Goal: Transaction & Acquisition: Download file/media

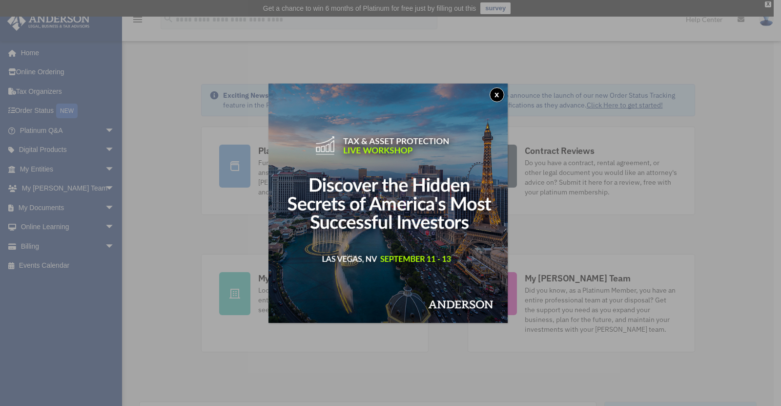
click at [498, 96] on button "x" at bounding box center [497, 94] width 15 height 15
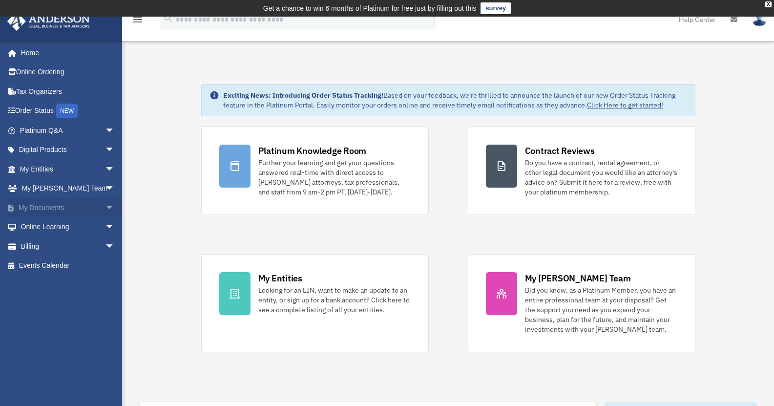
click at [51, 210] on link "My Documents arrow_drop_down" at bounding box center [68, 208] width 123 height 20
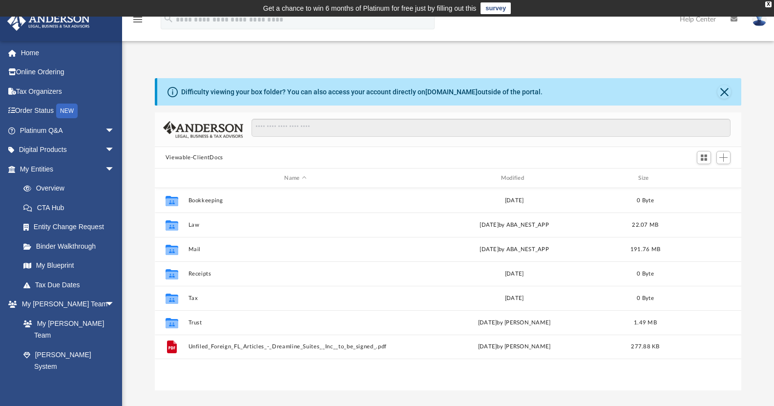
scroll to position [214, 579]
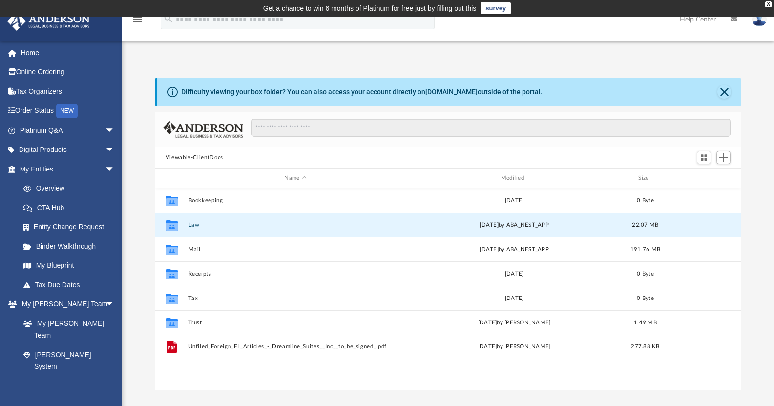
click at [193, 226] on button "Law" at bounding box center [295, 225] width 214 height 6
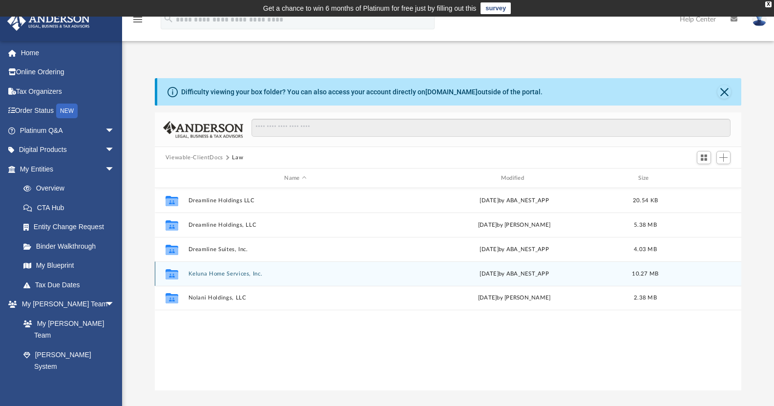
click at [239, 271] on button "Keluna Home Services, Inc." at bounding box center [295, 273] width 214 height 6
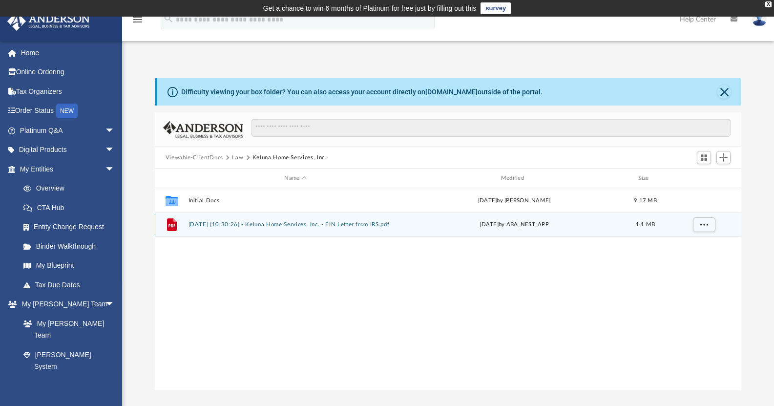
click at [287, 221] on button "[DATE] (10:30:26) - Keluna Home Services, Inc. - EIN Letter from IRS.pdf" at bounding box center [295, 224] width 214 height 6
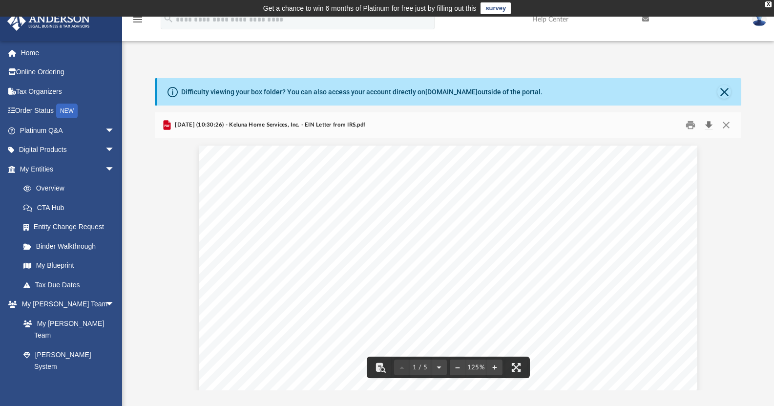
click at [709, 126] on button "Download" at bounding box center [709, 125] width 18 height 15
